Goal: Task Accomplishment & Management: Use online tool/utility

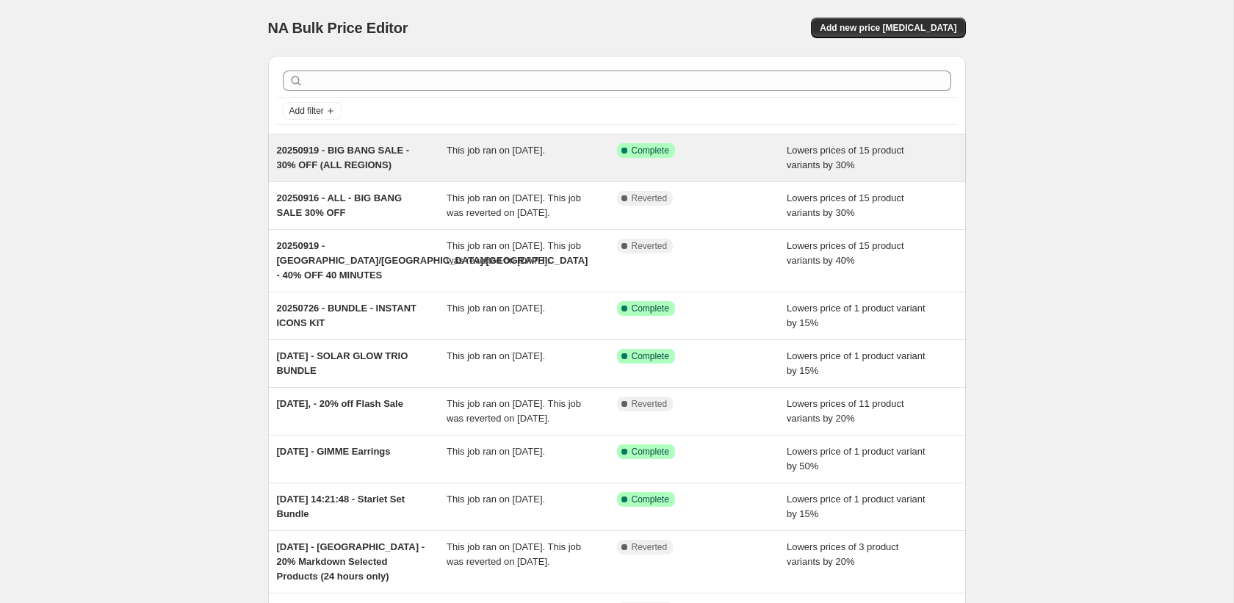
click at [528, 170] on div "This job ran on [DATE]." at bounding box center [532, 157] width 170 height 29
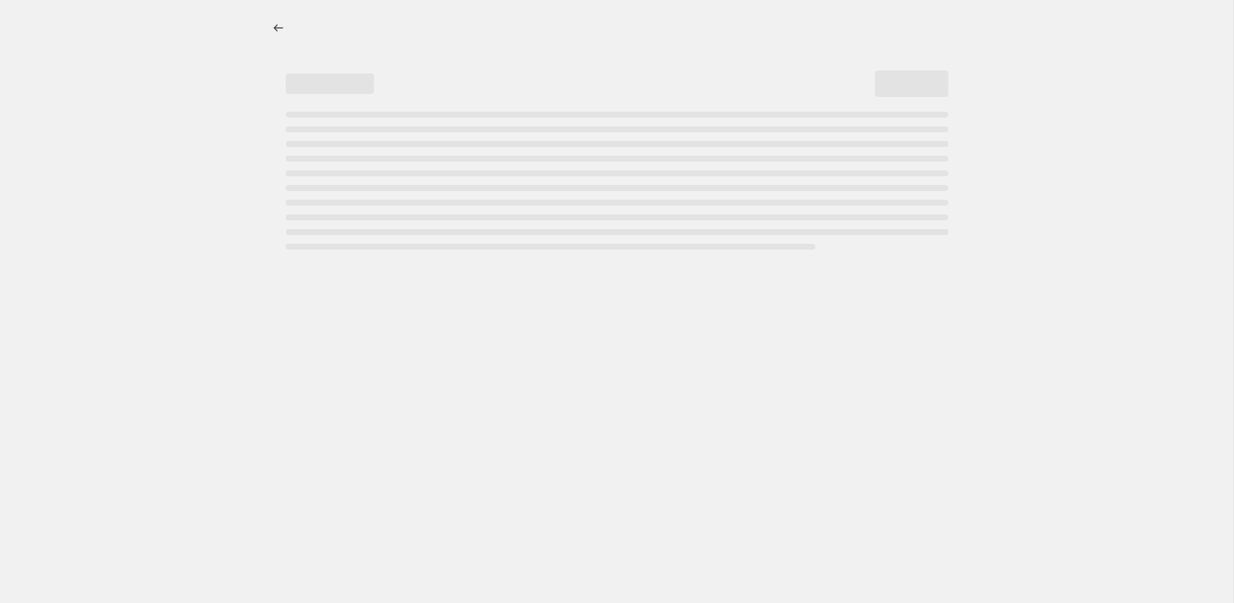
select select "percentage"
select select "collection"
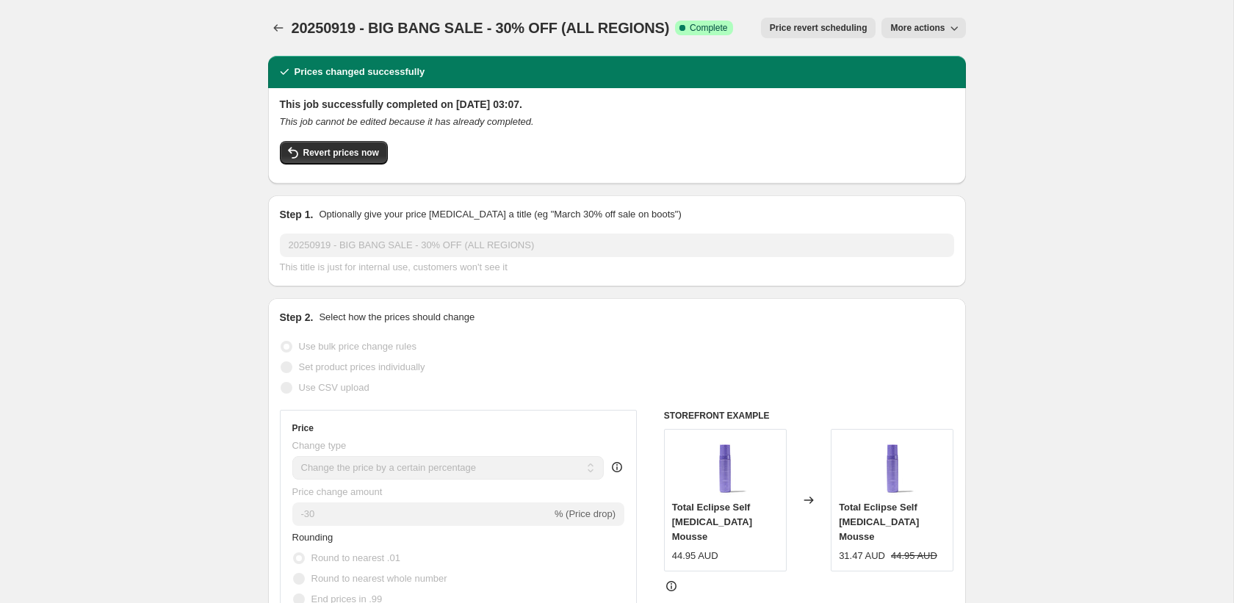
click at [439, 126] on icon "This job cannot be edited because it has already completed." at bounding box center [407, 121] width 254 height 11
click at [540, 129] on div "This job cannot be edited because it has already completed." at bounding box center [617, 122] width 674 height 15
drag, startPoint x: 292, startPoint y: 19, endPoint x: 270, endPoint y: 29, distance: 24.7
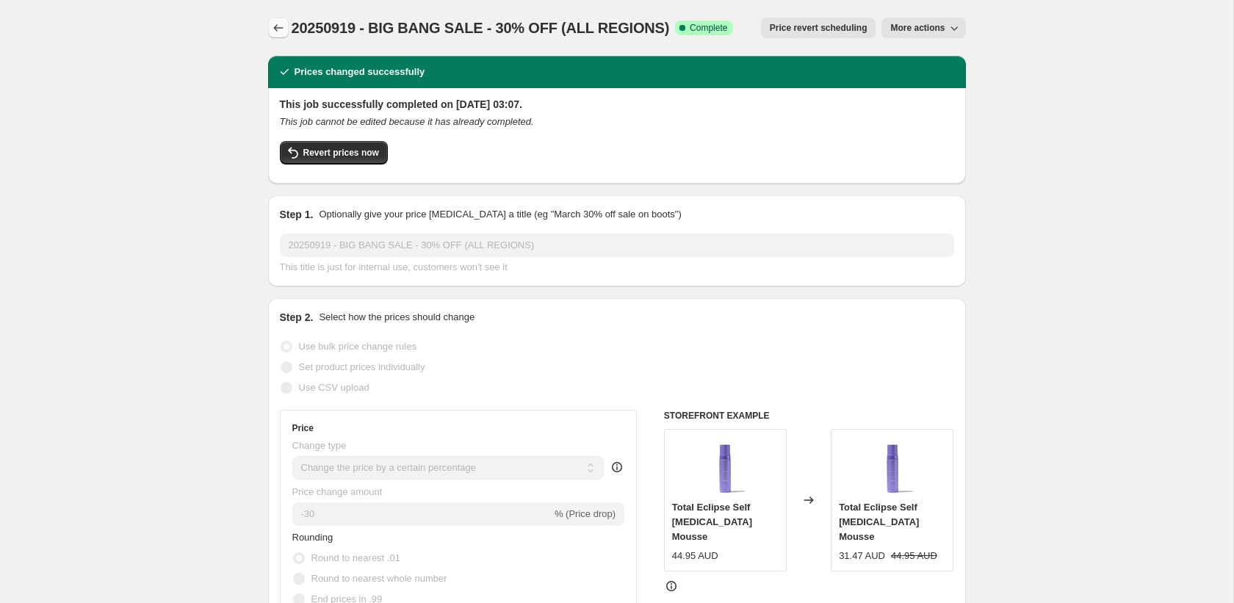
click at [286, 21] on div "20250919 - BIG BANG SALE - 30% OFF (ALL REGIONS) Success Complete Complete Pric…" at bounding box center [617, 28] width 698 height 21
click at [283, 28] on icon "Price change jobs" at bounding box center [278, 28] width 15 height 15
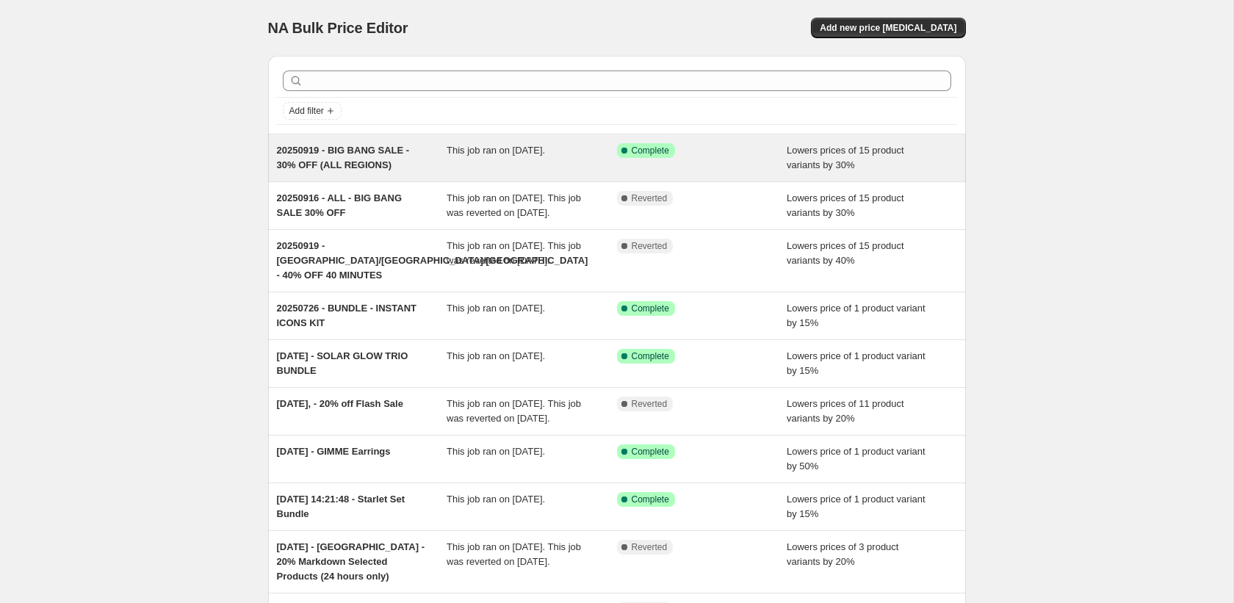
click at [486, 148] on span "This job ran on [DATE]." at bounding box center [496, 150] width 98 height 11
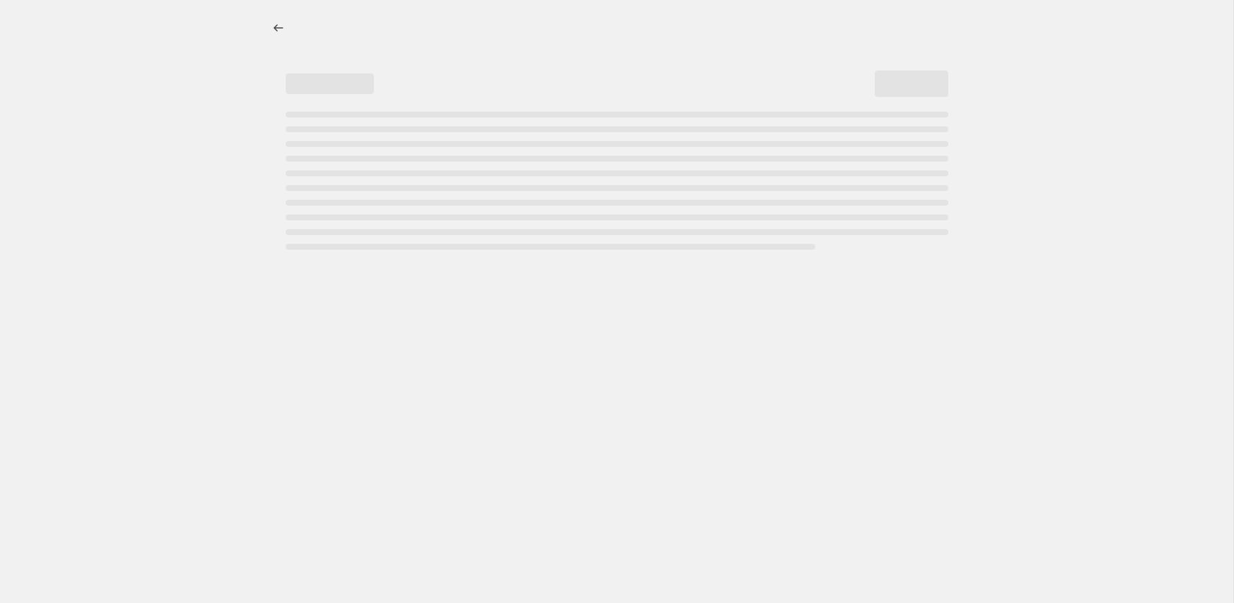
select select "percentage"
select select "collection"
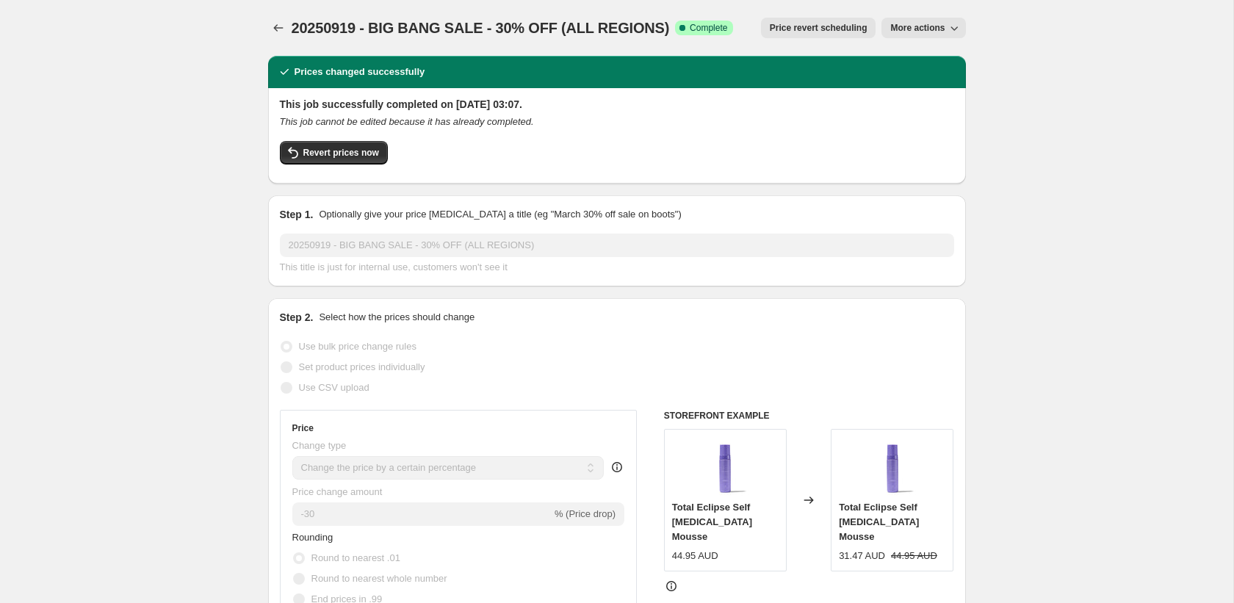
click at [411, 104] on h2 "This job successfully completed on [DATE] 03:07." at bounding box center [617, 104] width 674 height 15
click at [457, 124] on icon "This job cannot be edited because it has already completed." at bounding box center [407, 121] width 254 height 11
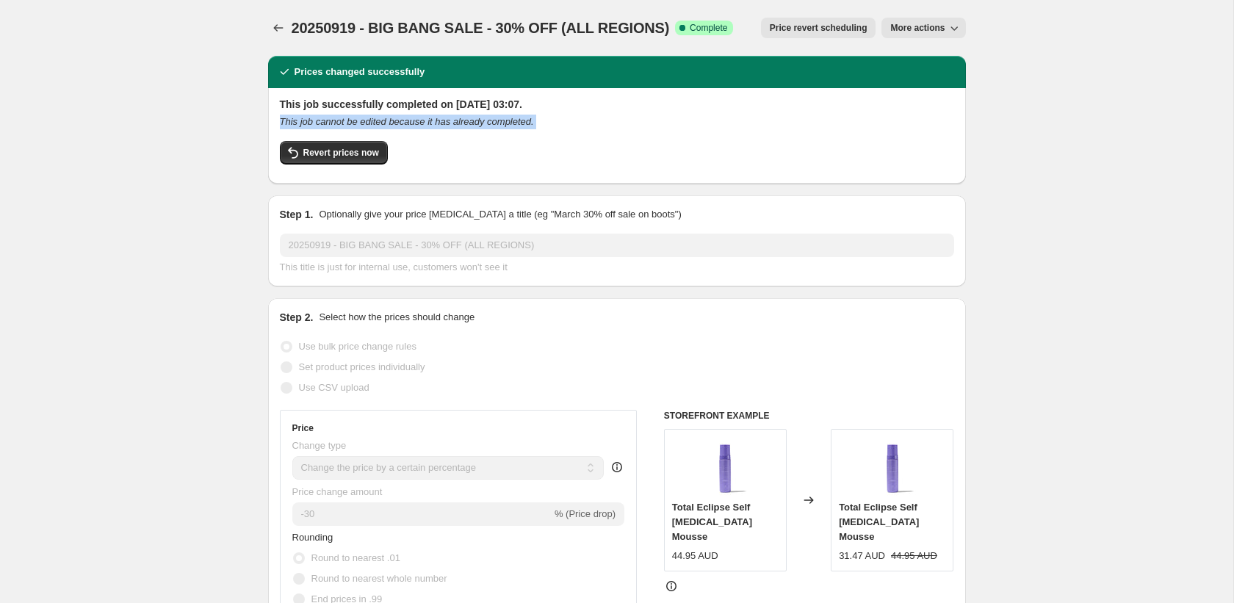
click at [457, 124] on icon "This job cannot be edited because it has already completed." at bounding box center [407, 121] width 254 height 11
click at [551, 138] on div "This job successfully completed on [DATE] 03:07. This job cannot be edited beca…" at bounding box center [617, 134] width 674 height 75
click at [332, 157] on span "Revert prices now" at bounding box center [341, 153] width 76 height 12
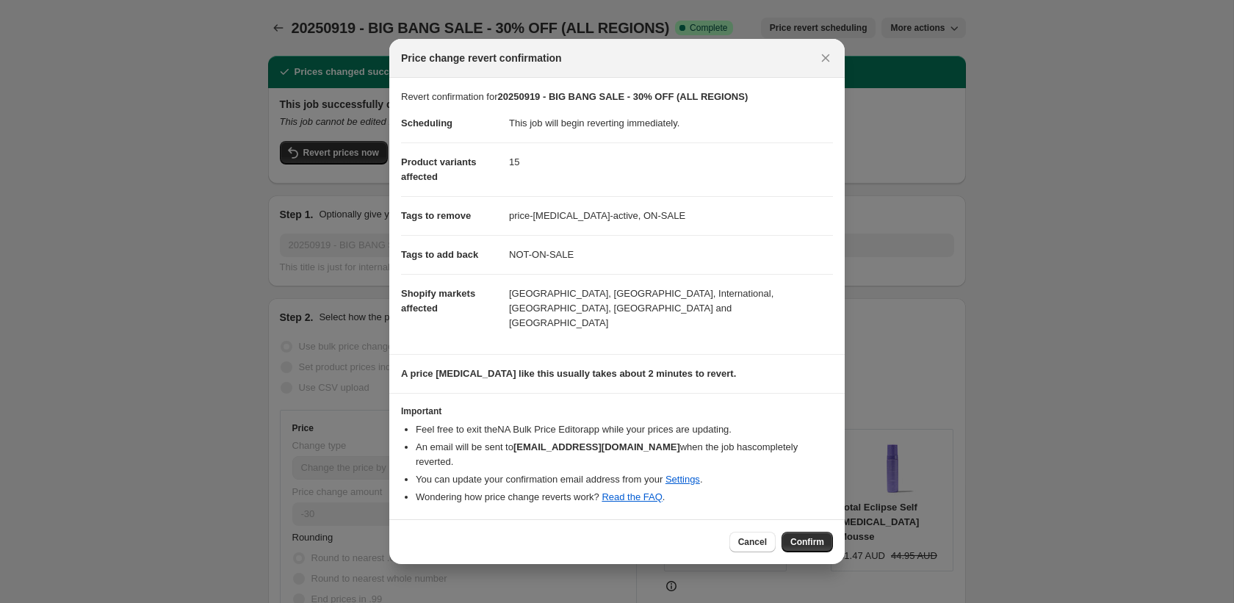
click at [821, 538] on div "Cancel Confirm" at bounding box center [616, 541] width 455 height 45
click at [815, 536] on span "Confirm" at bounding box center [807, 542] width 34 height 12
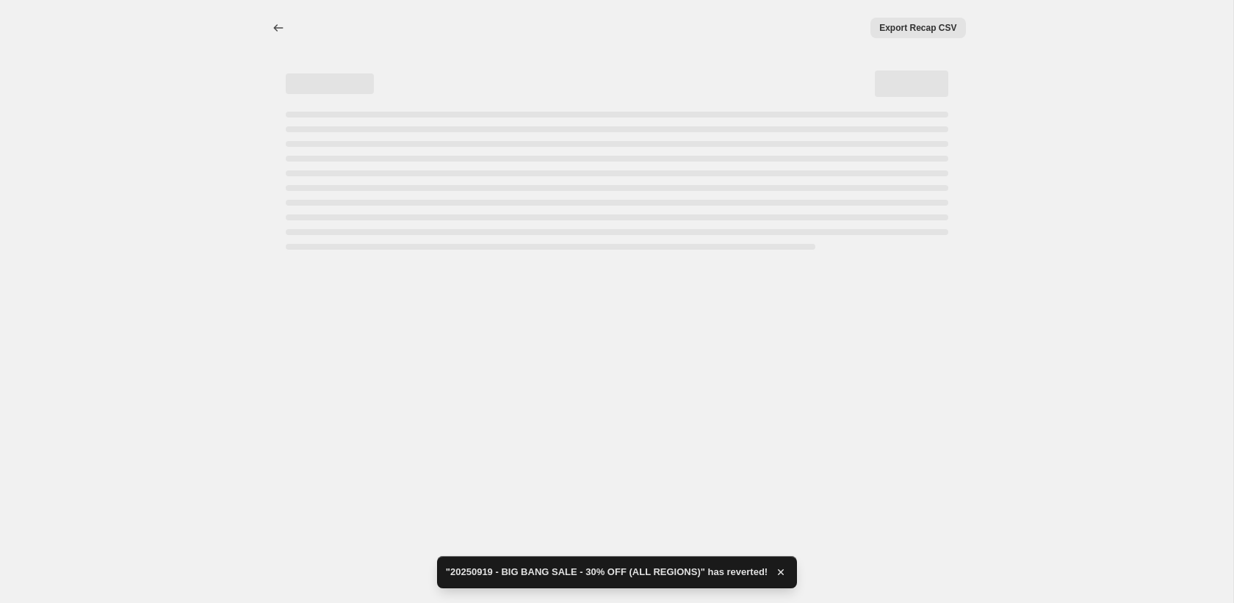
select select "percentage"
select select "collection"
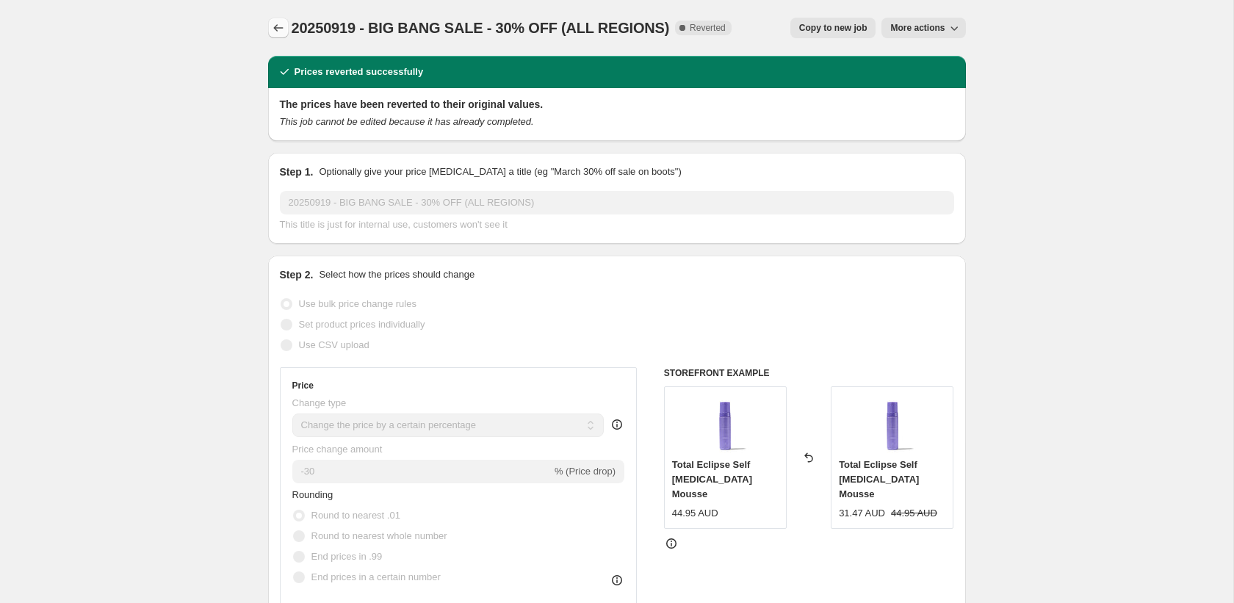
click at [273, 29] on icon "Price change jobs" at bounding box center [278, 28] width 15 height 15
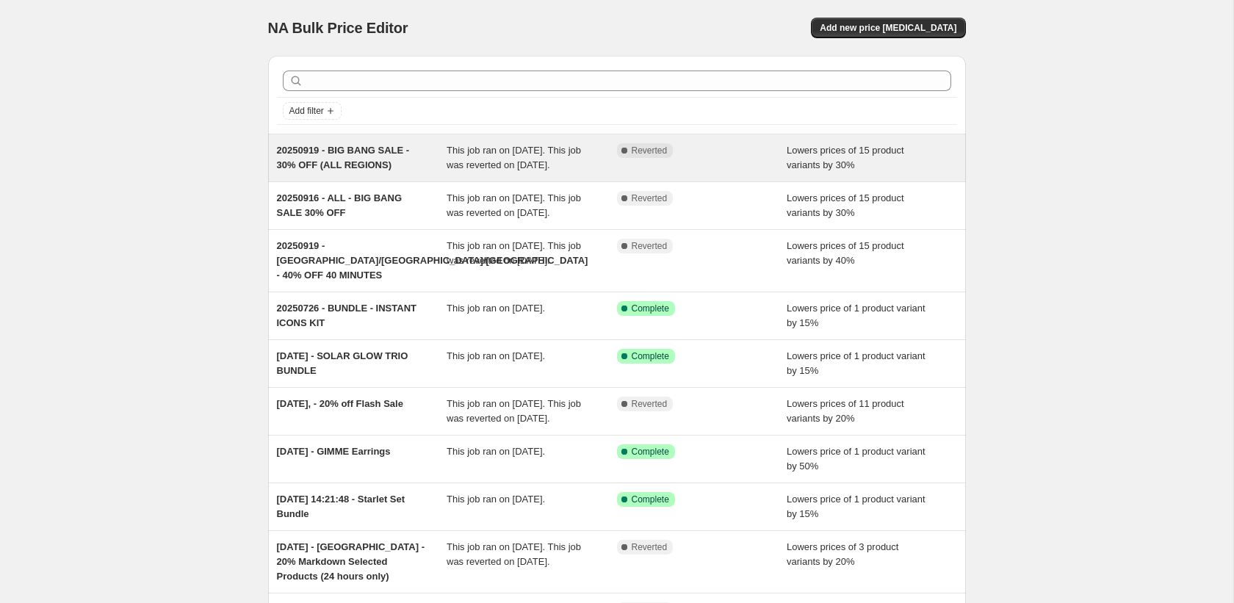
click at [382, 159] on span "20250919 - BIG BANG SALE - 30% OFF (ALL REGIONS)" at bounding box center [343, 158] width 133 height 26
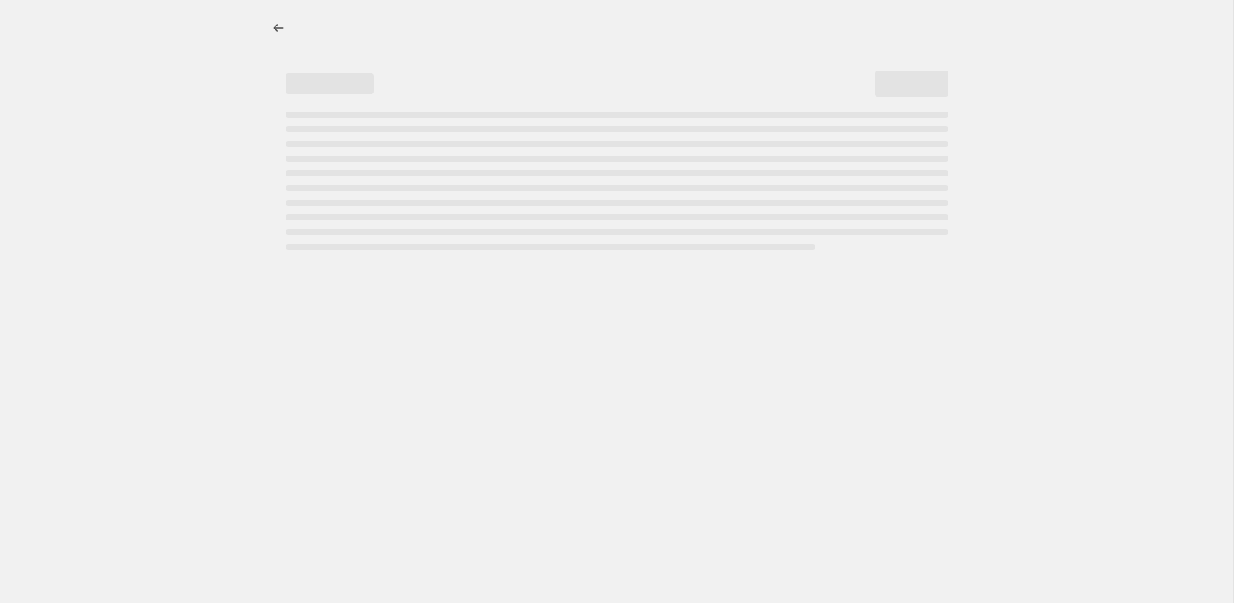
select select "percentage"
select select "collection"
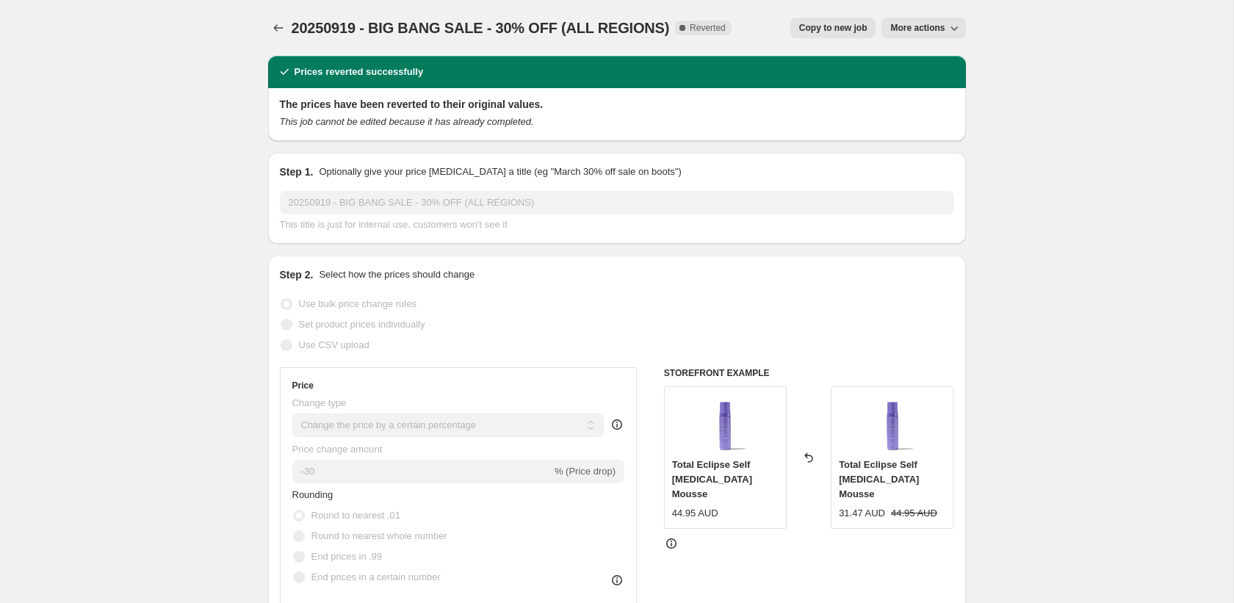
click at [831, 32] on span "Copy to new job" at bounding box center [833, 28] width 68 height 12
select select "percentage"
select select "collection"
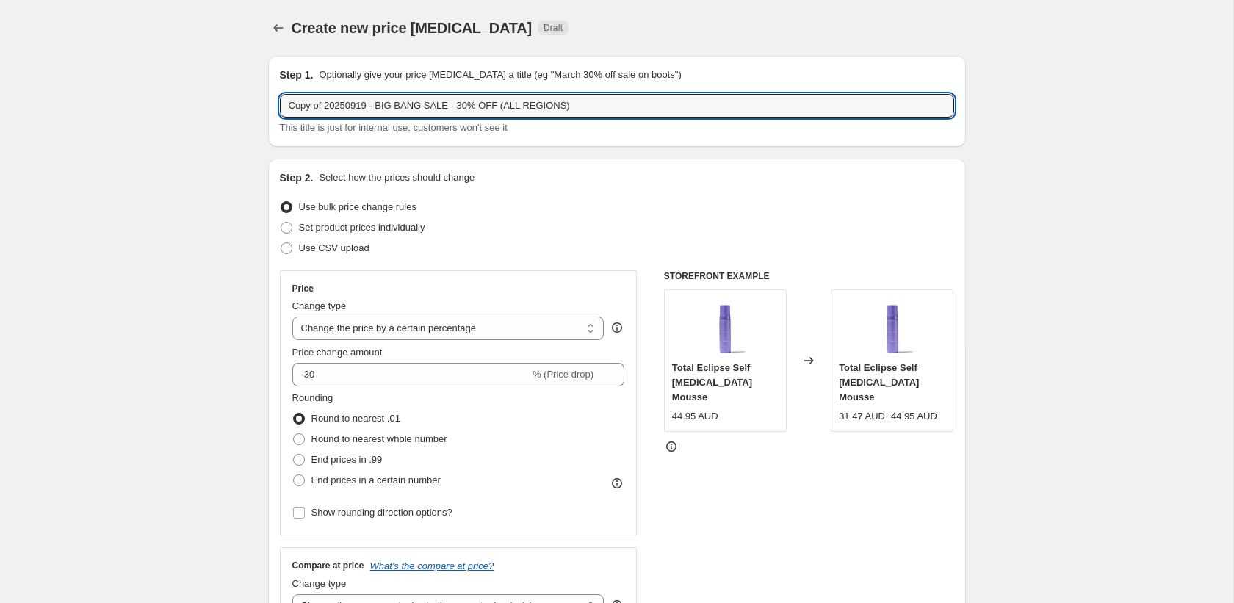
drag, startPoint x: 328, startPoint y: 107, endPoint x: 233, endPoint y: 107, distance: 95.5
click at [333, 105] on input "20250919 - BIG BANG SALE - 30% OFF (ALL REGIONS)" at bounding box center [617, 106] width 674 height 24
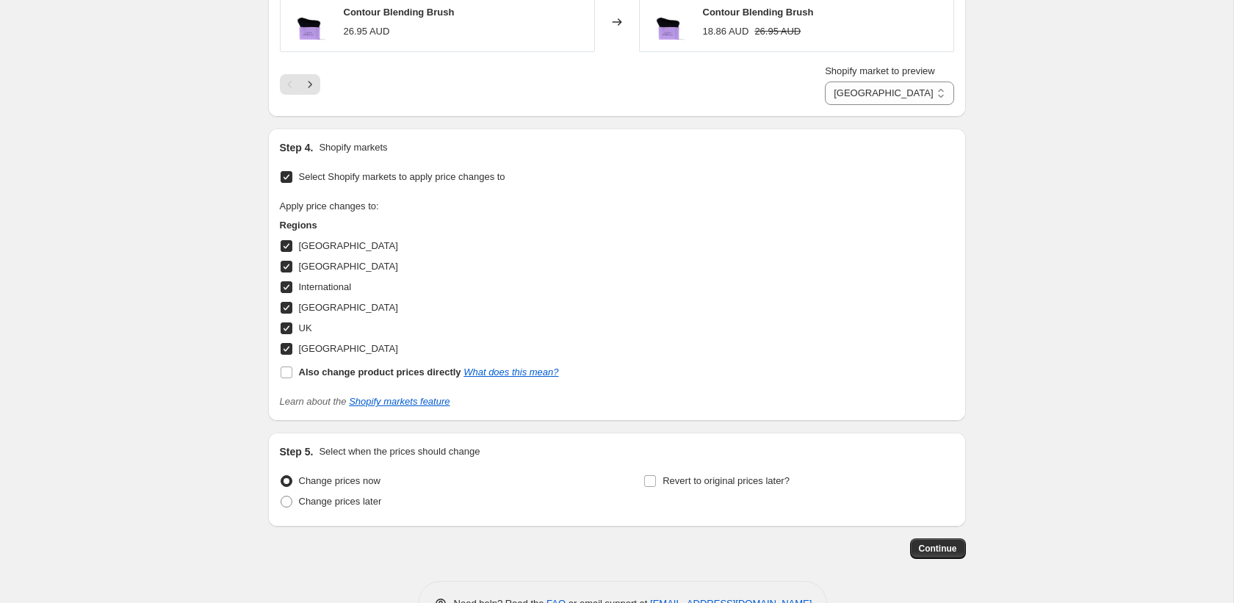
scroll to position [1437, 0]
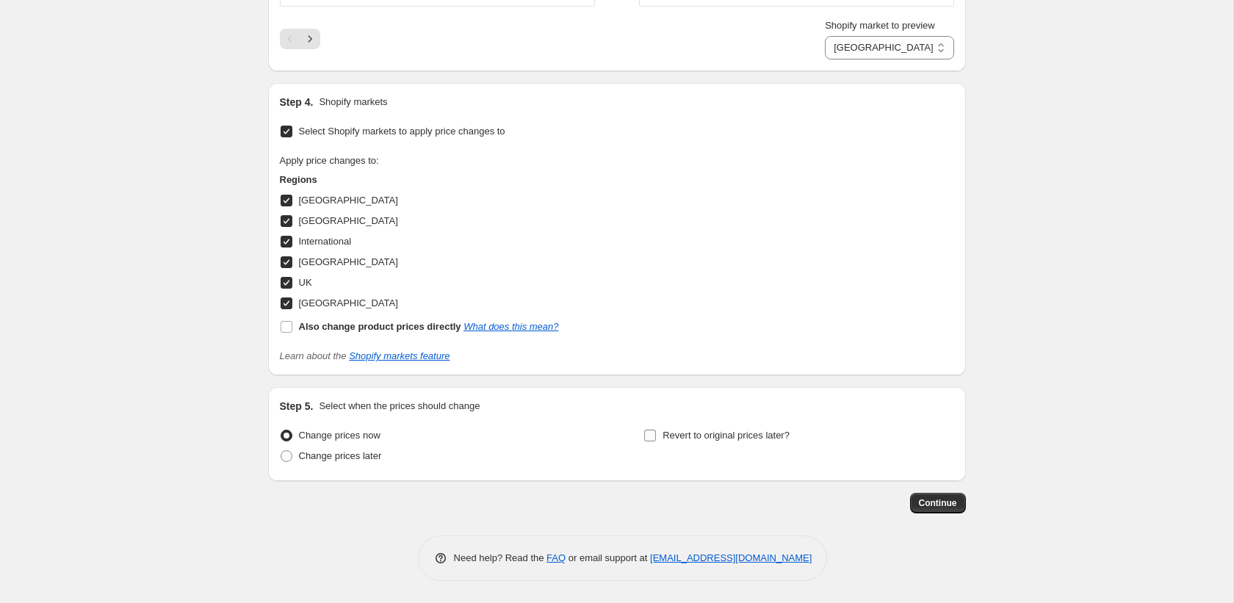
type input "20250923 - BIG BANG SALE - 30% OFF (ALL REGIONS)"
click at [685, 435] on span "Revert to original prices later?" at bounding box center [726, 435] width 127 height 11
click at [656, 435] on input "Revert to original prices later?" at bounding box center [650, 436] width 12 height 12
checkbox input "true"
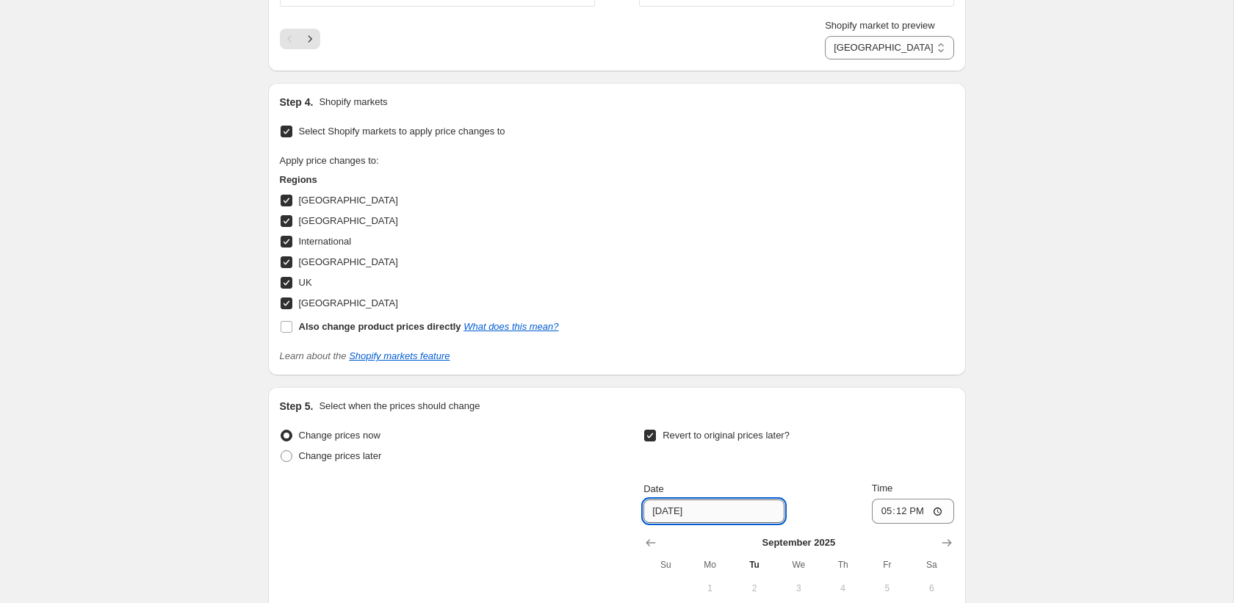
click at [721, 509] on input "[DATE]" at bounding box center [713, 511] width 141 height 24
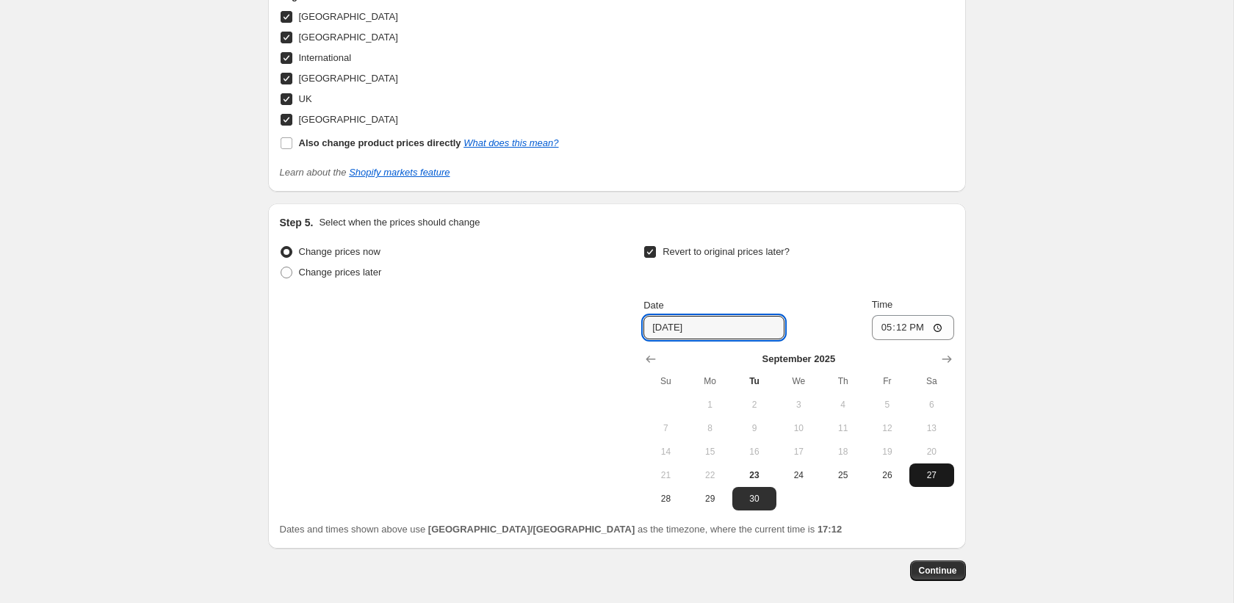
scroll to position [1644, 0]
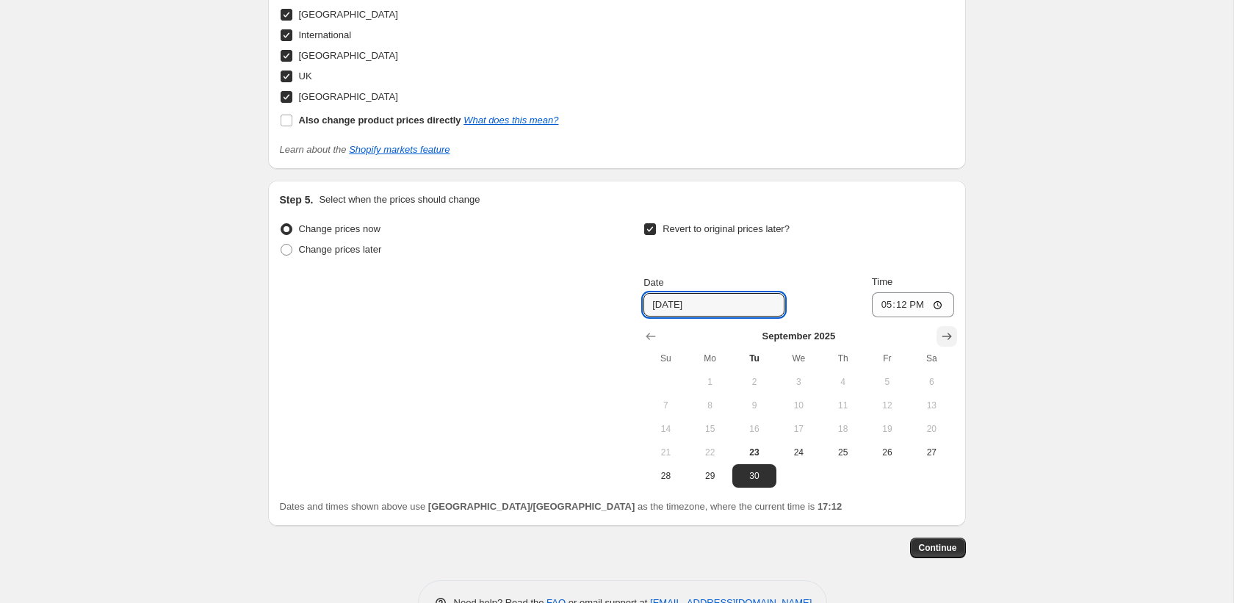
click at [947, 329] on icon "Show next month, October 2025" at bounding box center [946, 336] width 15 height 15
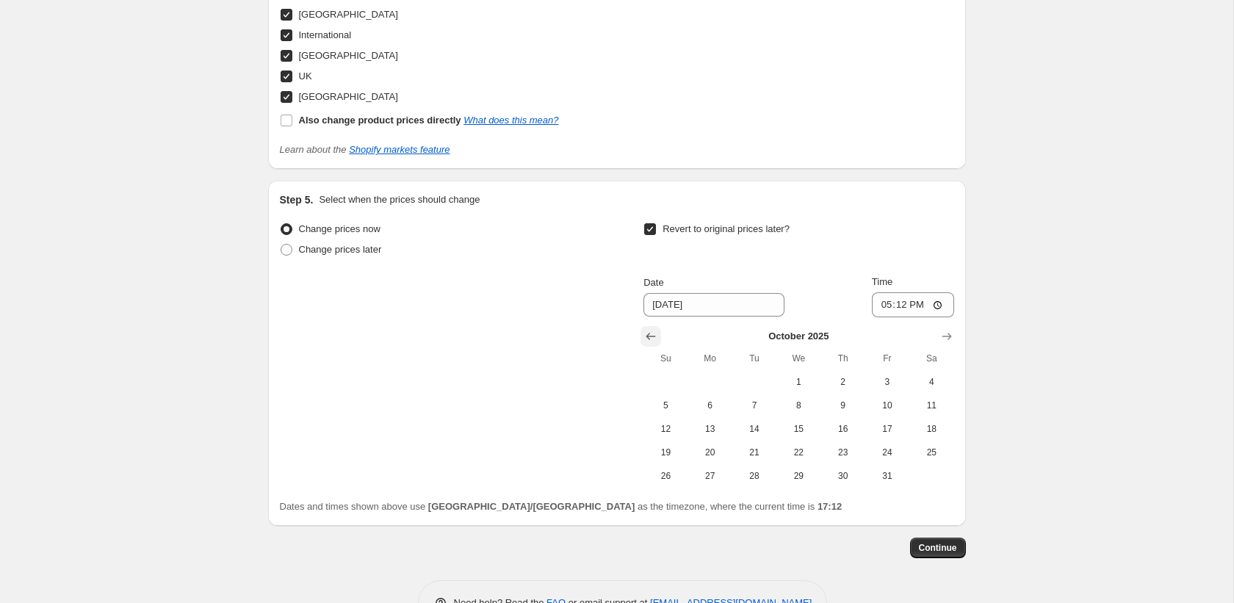
click at [653, 334] on icon "Show previous month, September 2025" at bounding box center [650, 336] width 15 height 15
click at [837, 455] on span "25" at bounding box center [842, 453] width 32 height 12
type input "[DATE]"
click at [936, 549] on span "Continue" at bounding box center [938, 548] width 38 height 12
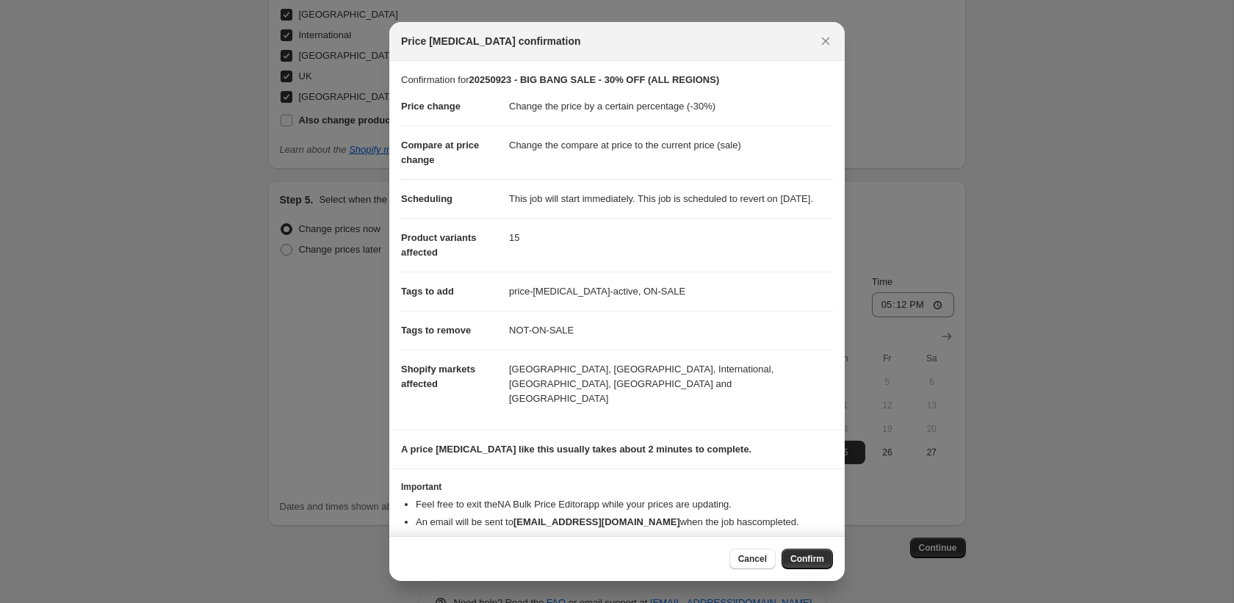
scroll to position [26, 0]
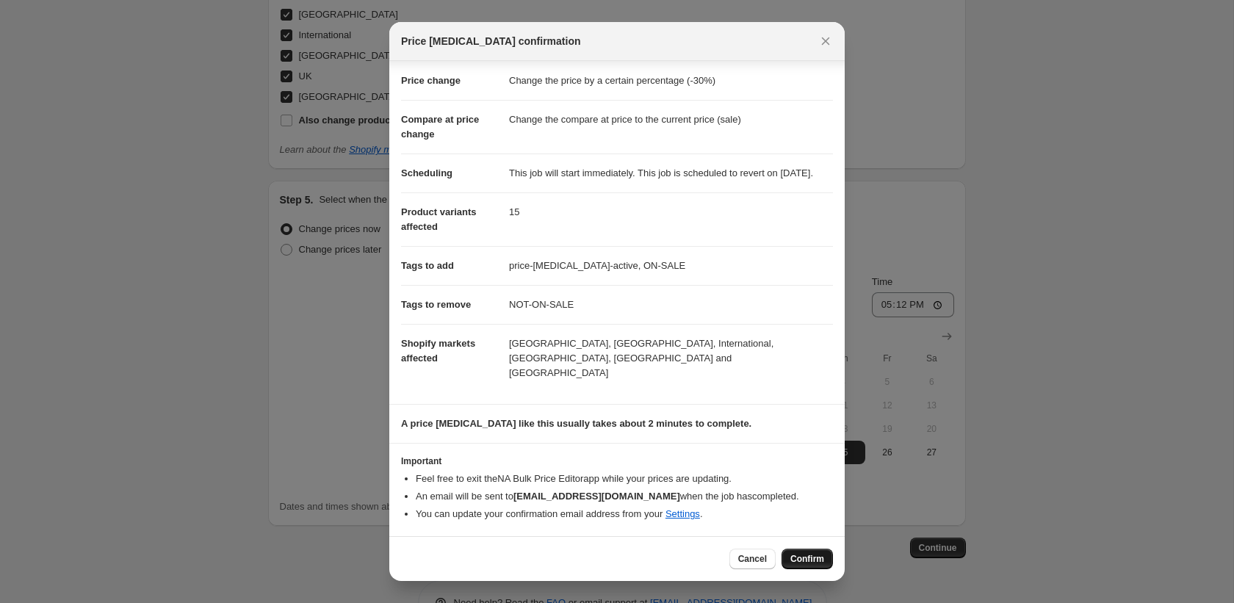
click at [806, 563] on span "Confirm" at bounding box center [807, 559] width 34 height 12
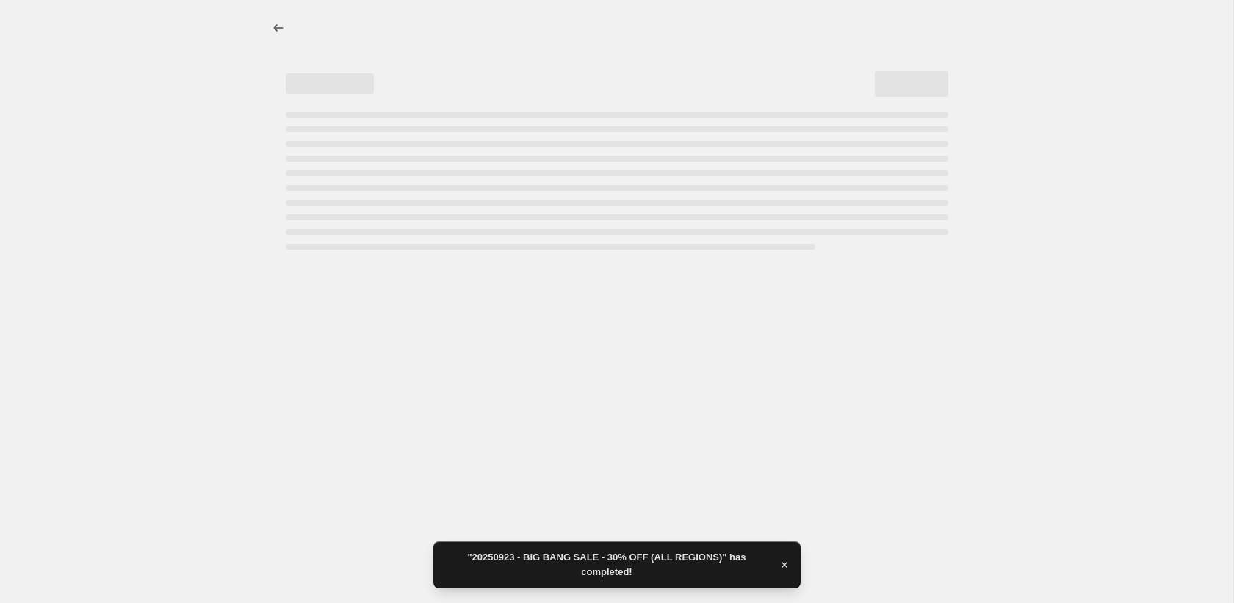
select select "percentage"
select select "collection"
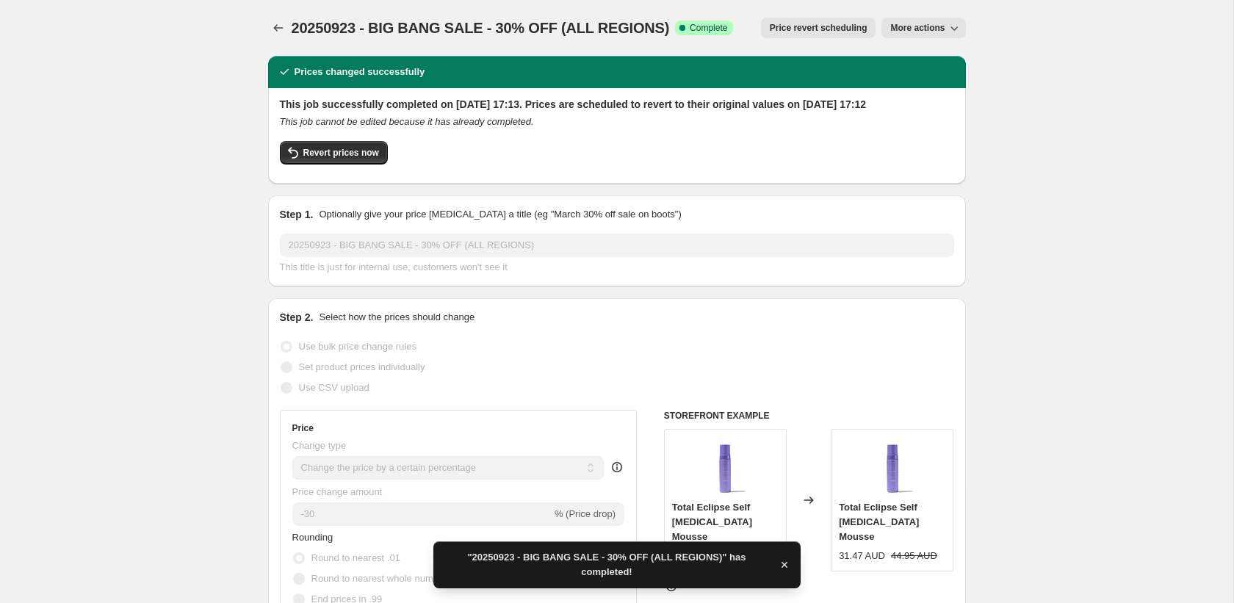
click at [703, 25] on span "Complete" at bounding box center [708, 28] width 37 height 12
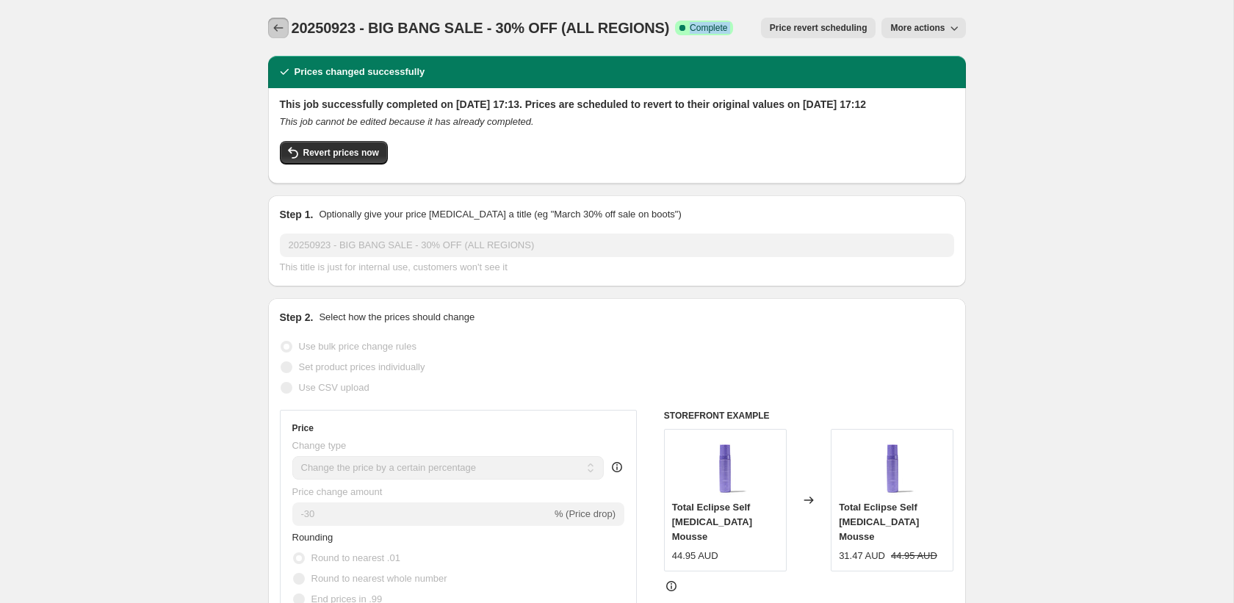
click at [274, 24] on icon "Price change jobs" at bounding box center [278, 28] width 15 height 15
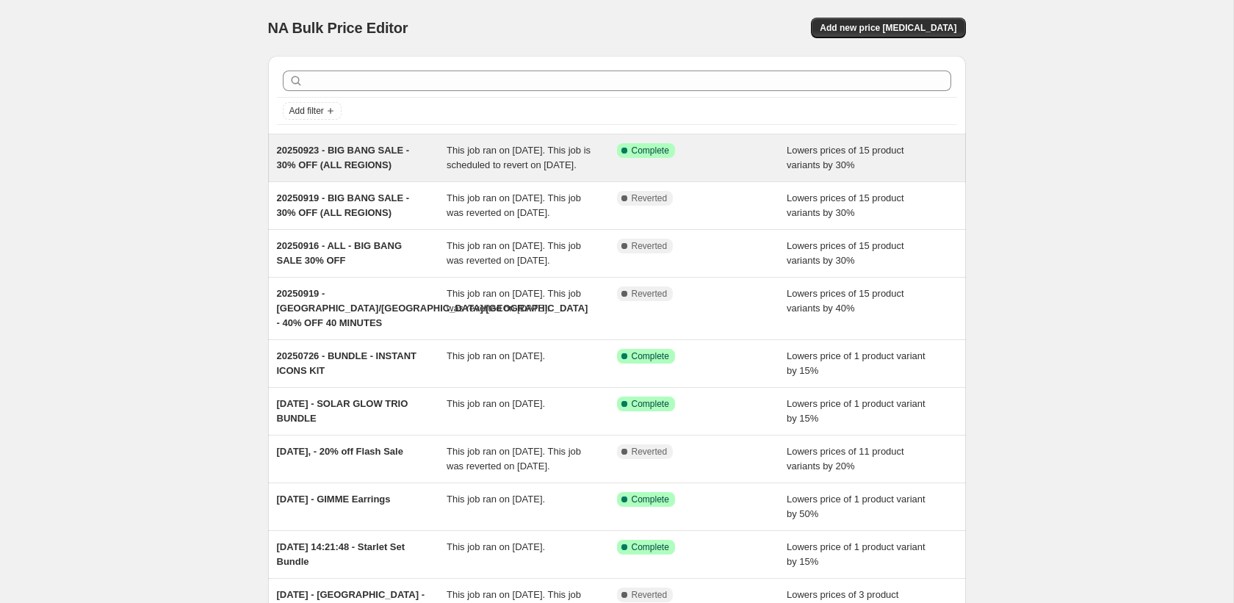
click at [498, 170] on span "This job ran on [DATE]. This job is scheduled to revert on [DATE]." at bounding box center [519, 158] width 144 height 26
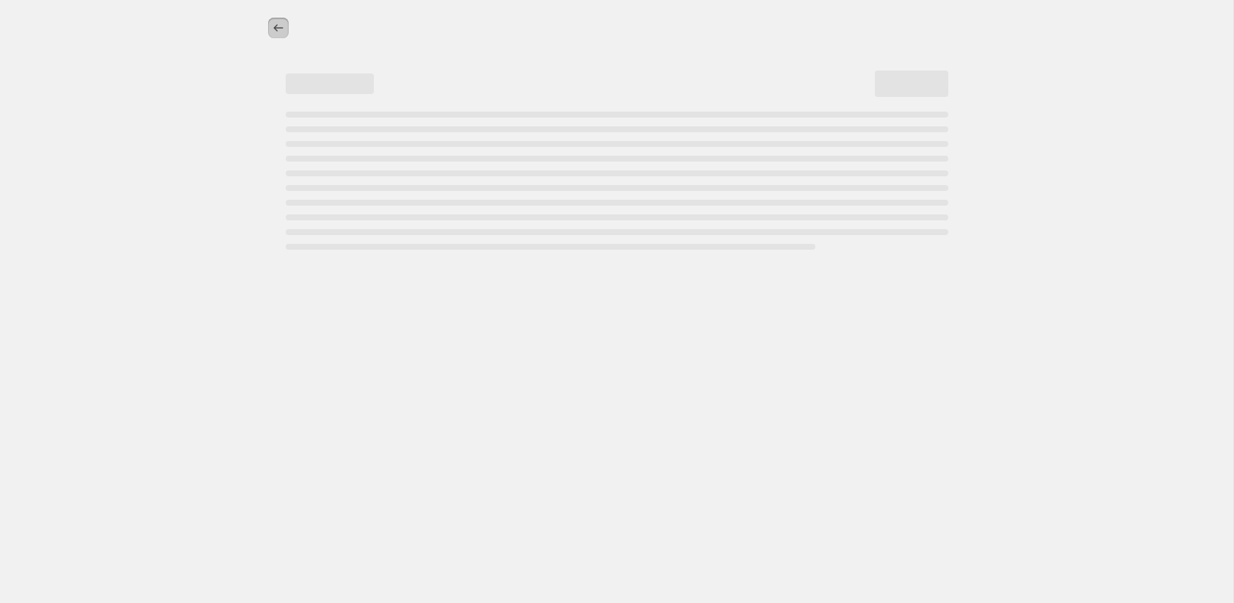
click at [281, 28] on icon "Price change jobs" at bounding box center [278, 27] width 10 height 7
